Goal: Information Seeking & Learning: Learn about a topic

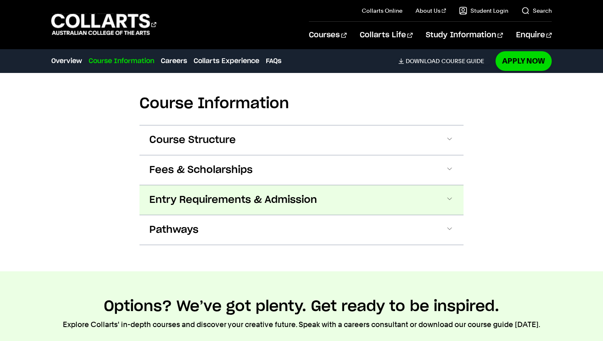
click at [207, 209] on button "Entry Requirements & Admission" at bounding box center [301, 200] width 324 height 30
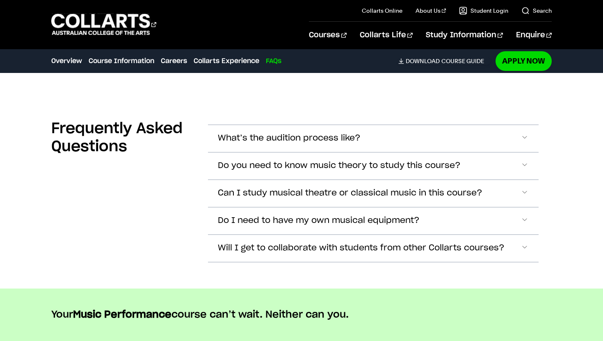
scroll to position [2880, 0]
click at [393, 181] on button "Can I study musical theatre or classical music in this course?" at bounding box center [373, 194] width 331 height 27
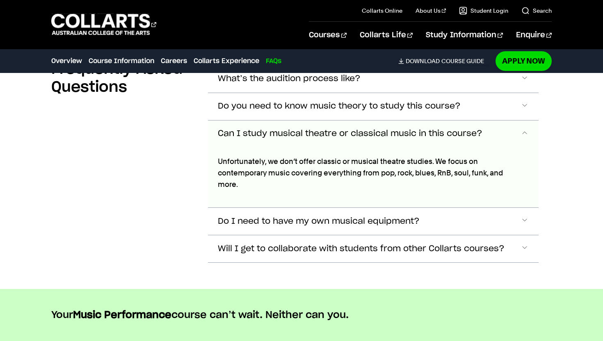
scroll to position [2930, 0]
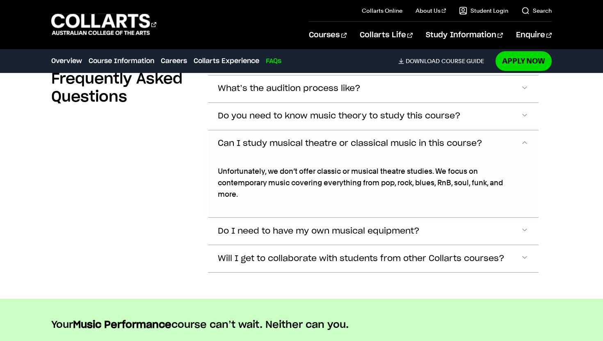
click at [526, 139] on span "Accordion Section" at bounding box center [525, 144] width 8 height 11
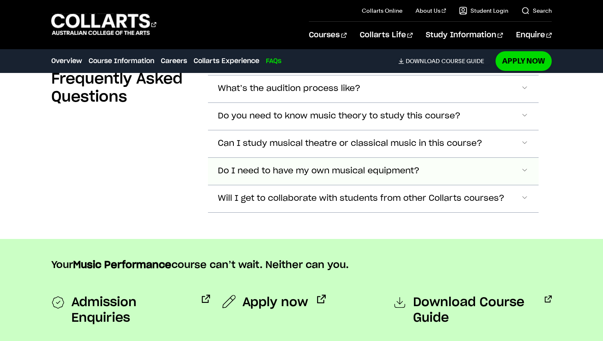
click at [521, 166] on span "Accordion Section" at bounding box center [525, 171] width 8 height 11
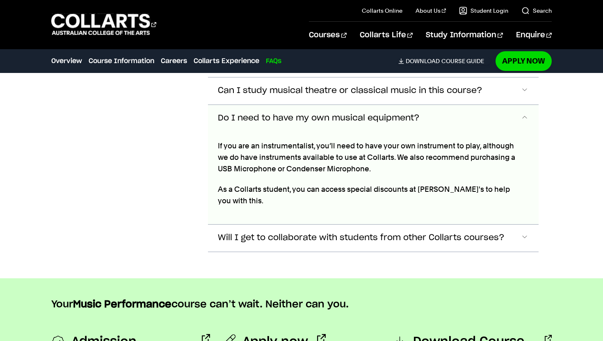
scroll to position [2982, 0]
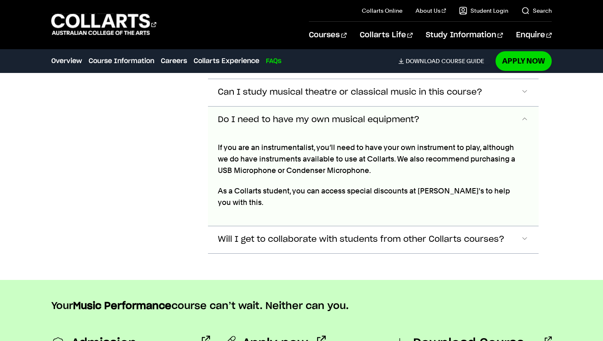
click at [523, 115] on span "Accordion Section" at bounding box center [525, 120] width 8 height 11
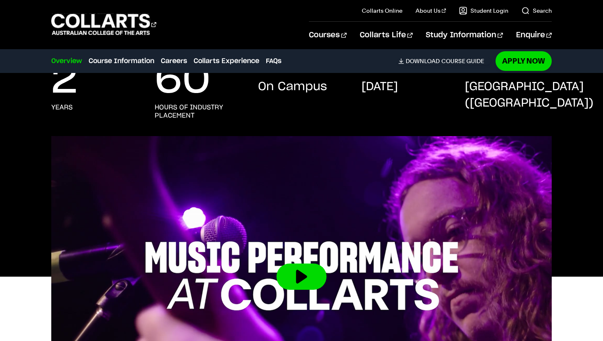
scroll to position [0, 0]
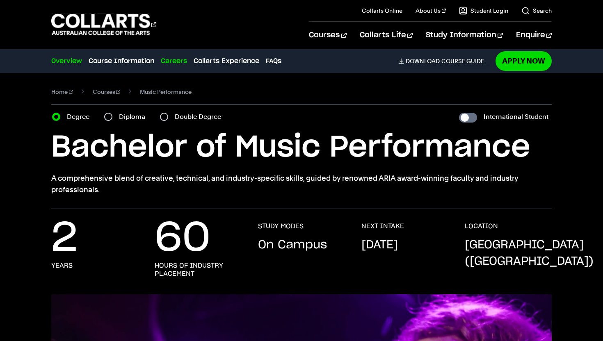
click at [174, 62] on link "Careers" at bounding box center [174, 61] width 26 height 10
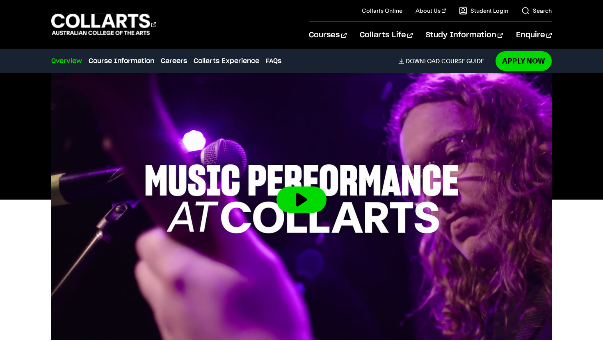
scroll to position [245, 0]
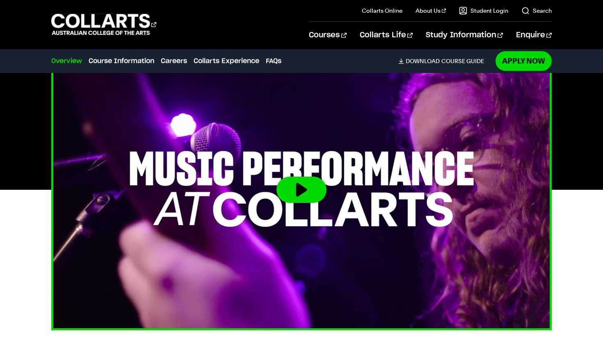
click at [299, 176] on img at bounding box center [301, 190] width 551 height 310
click at [300, 191] on button at bounding box center [301, 190] width 50 height 26
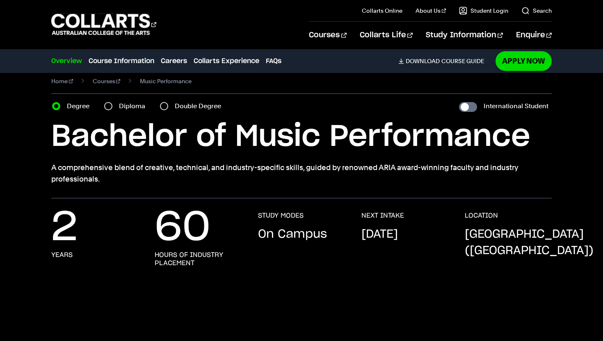
scroll to position [0, 0]
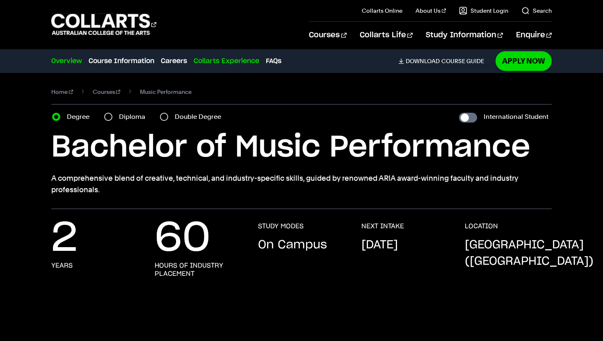
click at [229, 64] on link "Collarts Experience" at bounding box center [227, 61] width 66 height 10
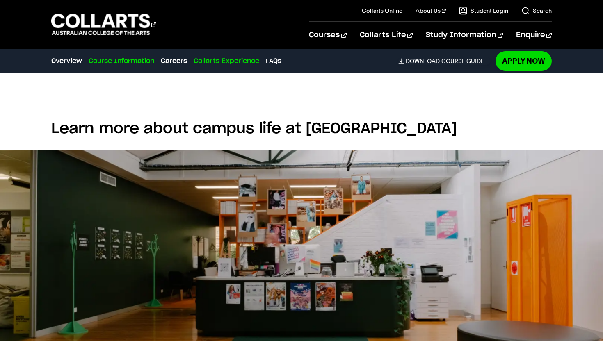
click at [123, 62] on link "Course Information" at bounding box center [122, 61] width 66 height 10
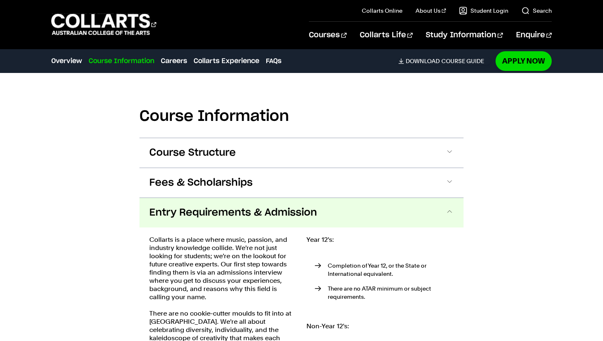
scroll to position [743, 0]
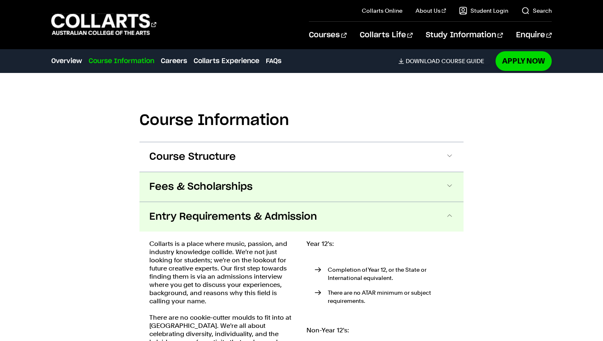
click at [346, 192] on button "Fees & Scholarships" at bounding box center [301, 187] width 324 height 30
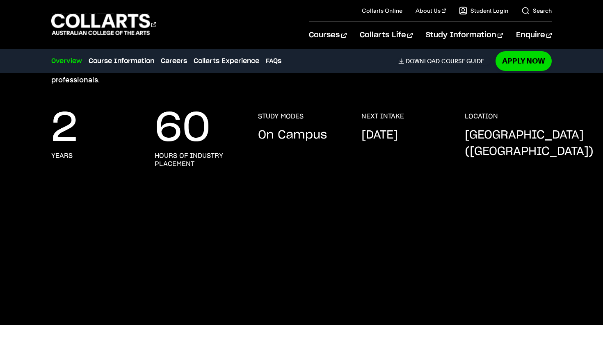
scroll to position [0, 0]
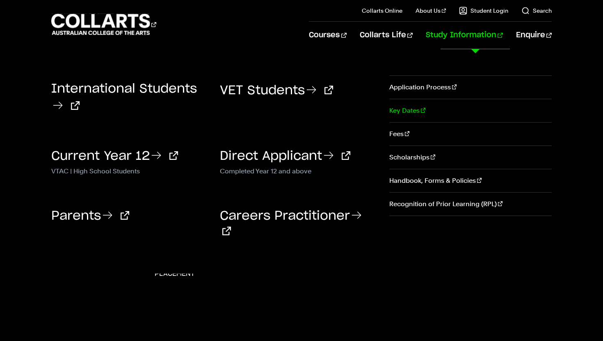
click at [407, 113] on link "Key Dates" at bounding box center [470, 110] width 162 height 23
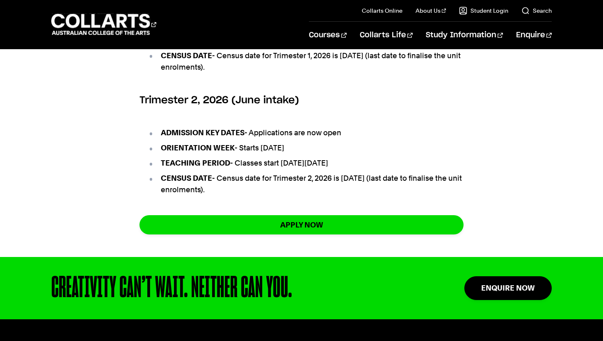
scroll to position [582, 0]
